Goal: Check status

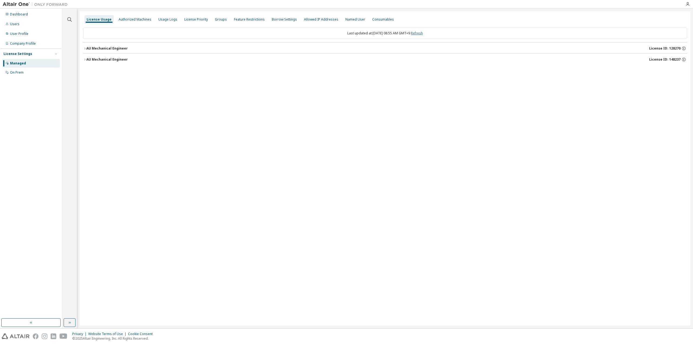
click at [423, 31] on link "Refresh" at bounding box center [417, 33] width 12 height 5
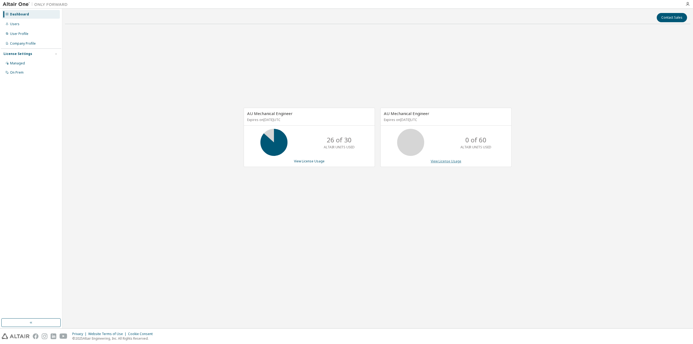
click at [446, 160] on link "View License Usage" at bounding box center [446, 161] width 31 height 5
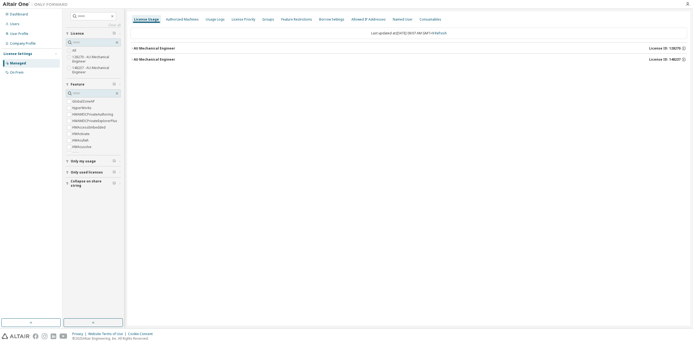
click at [84, 130] on label "HWAccessEmbedded" at bounding box center [89, 127] width 34 height 7
click at [85, 127] on label "HWAccessEmbedded" at bounding box center [89, 127] width 34 height 7
click at [79, 178] on button "Collapse on share string" at bounding box center [93, 184] width 55 height 12
click at [75, 192] on label "Yes" at bounding box center [75, 192] width 7 height 7
click at [82, 168] on button "Only used licenses" at bounding box center [93, 173] width 55 height 12
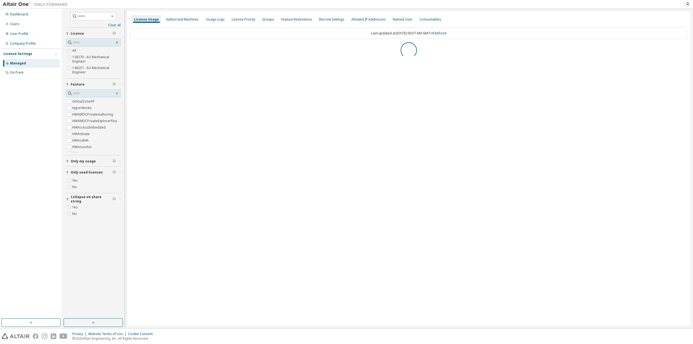
click at [83, 161] on span "Only my usage" at bounding box center [83, 161] width 25 height 4
click at [78, 162] on span "Only my usage" at bounding box center [83, 161] width 25 height 4
click at [446, 30] on div "Last updated at: Wed 2025-09-10 09:07 AM GMT+9 Refresh" at bounding box center [409, 33] width 557 height 11
click at [444, 33] on link "Refresh" at bounding box center [441, 33] width 12 height 5
click at [143, 48] on div "AU Mechanical Engineer" at bounding box center [154, 48] width 41 height 4
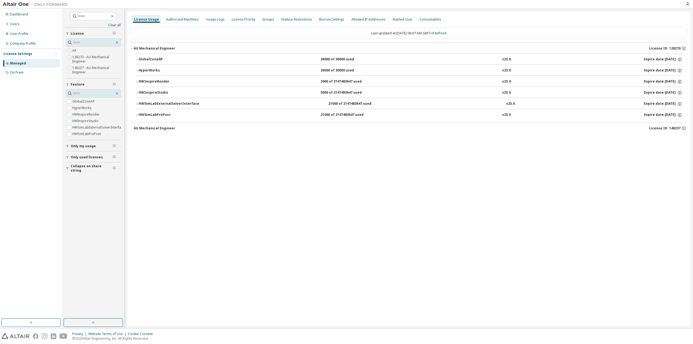
click at [160, 112] on button "HWSimLabPrePost 21000 of 2147483647 used v25.0 Expire date: 2025-11-18" at bounding box center [408, 115] width 547 height 12
click at [153, 113] on div "HWSimLabPrePost" at bounding box center [163, 115] width 49 height 5
click at [152, 102] on div "HWSimLabExternalSolverInterface" at bounding box center [169, 104] width 61 height 5
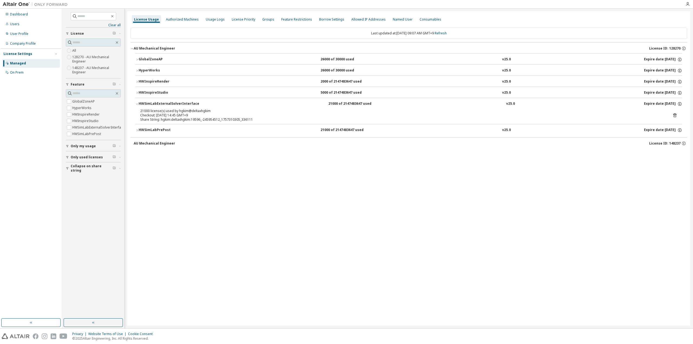
click at [152, 102] on div "HWSimLabExternalSolverInterface" at bounding box center [169, 104] width 61 height 5
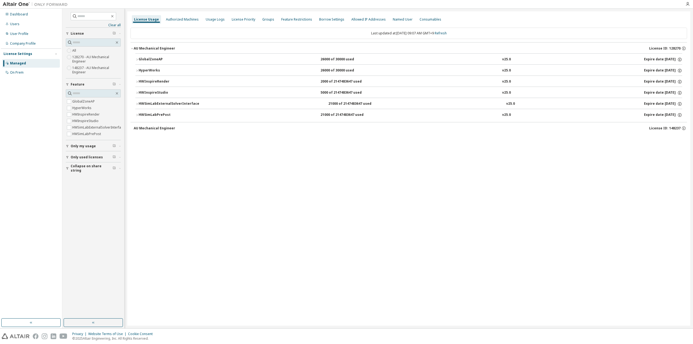
click at [152, 92] on div "HWInspireStudio" at bounding box center [163, 92] width 49 height 5
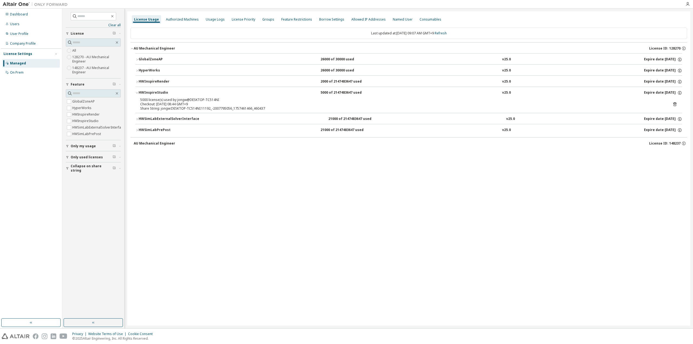
click at [154, 91] on div "HWInspireStudio" at bounding box center [163, 92] width 49 height 5
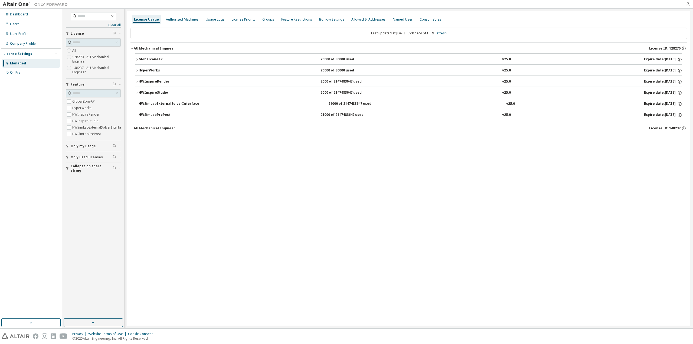
click at [155, 78] on button "HWInspireRender 2000 of 2147483647 used v25.0 Expire date: 2025-11-18" at bounding box center [408, 82] width 547 height 12
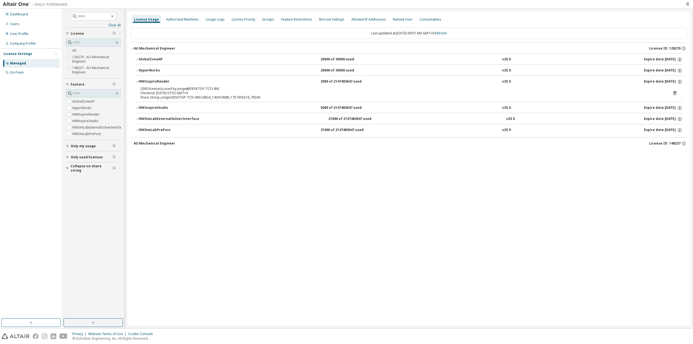
click at [155, 78] on button "HWInspireRender 2000 of 2147483647 used v25.0 Expire date: 2025-11-18" at bounding box center [408, 82] width 547 height 12
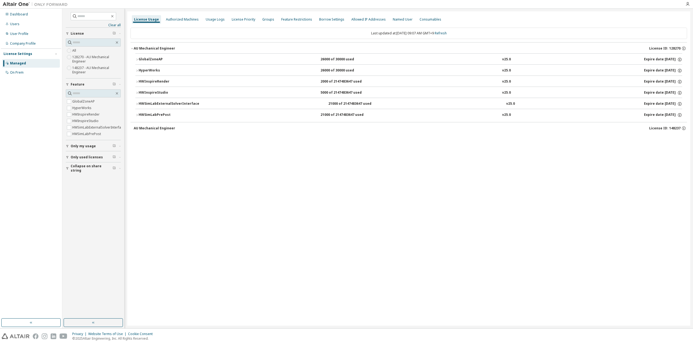
click at [154, 67] on button "HyperWorks 26000 of 30000 used v25.0 Expire date: 2025-11-18" at bounding box center [408, 71] width 547 height 12
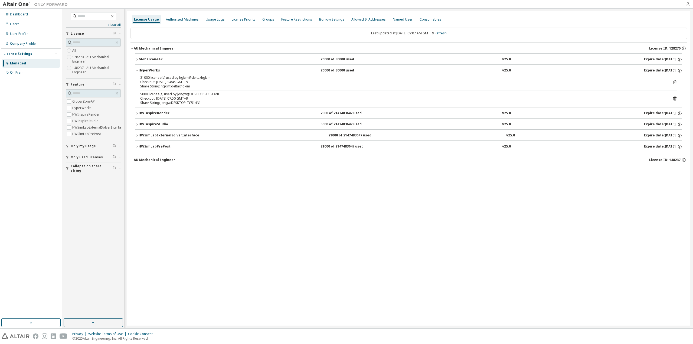
click at [154, 67] on button "HyperWorks 26000 of 30000 used v25.0 Expire date: 2025-11-18" at bounding box center [408, 71] width 547 height 12
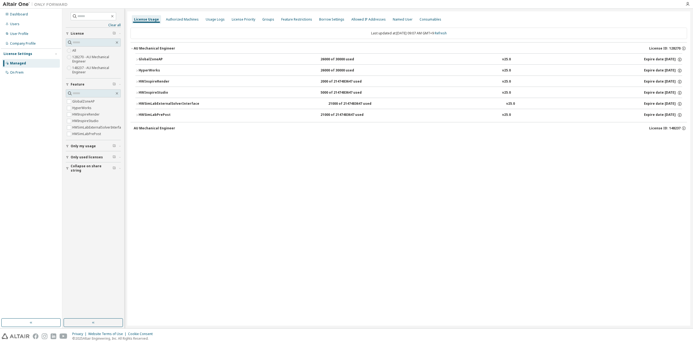
click at [153, 58] on div "GlobalZoneAP" at bounding box center [163, 59] width 49 height 5
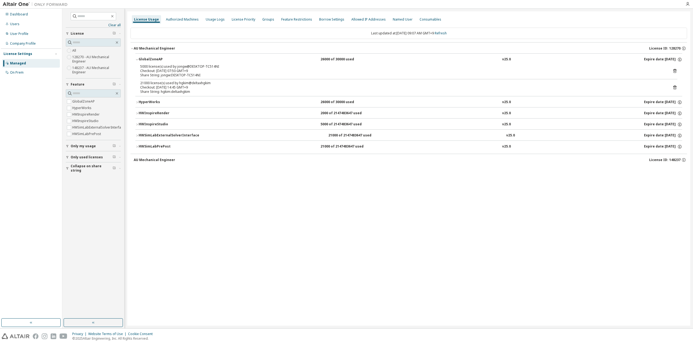
click at [153, 58] on div "GlobalZoneAP" at bounding box center [163, 59] width 49 height 5
